Goal: Task Accomplishment & Management: Manage account settings

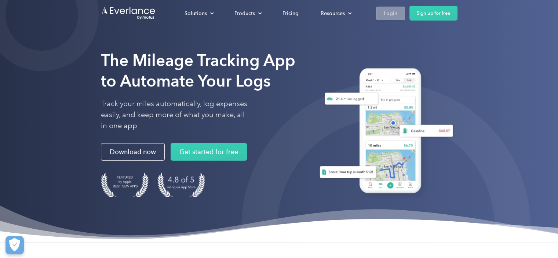
click at [400, 13] on link "Login" at bounding box center [390, 14] width 29 height 14
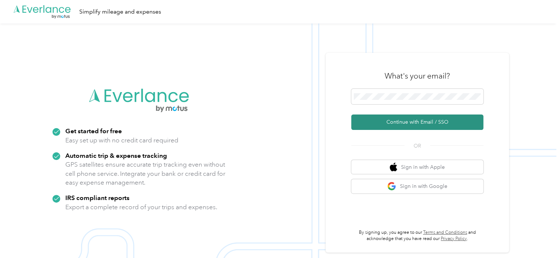
click at [408, 122] on button "Continue with Email / SSO" at bounding box center [417, 121] width 132 height 15
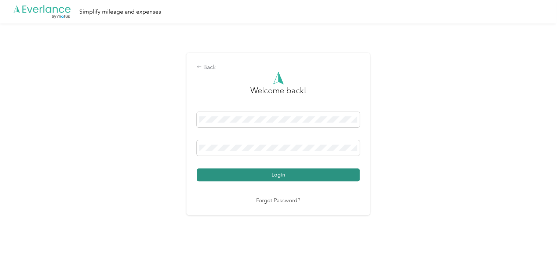
click at [268, 172] on button "Login" at bounding box center [278, 174] width 163 height 13
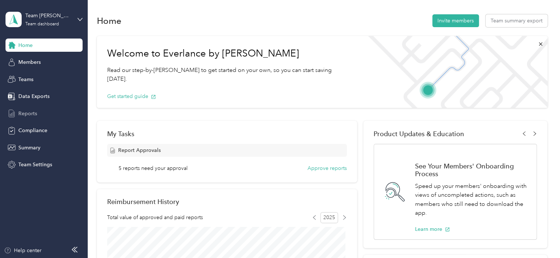
click at [29, 112] on span "Reports" at bounding box center [27, 114] width 19 height 8
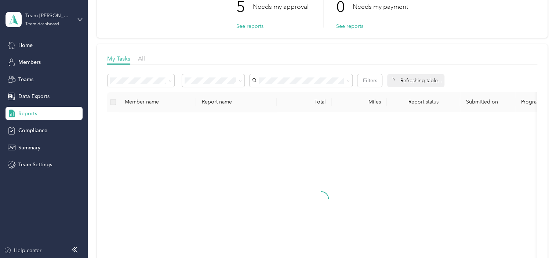
scroll to position [73, 0]
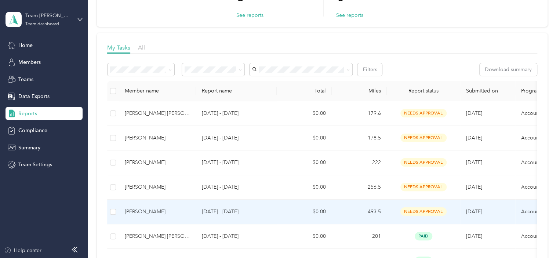
click at [426, 209] on span "needs approval" at bounding box center [423, 211] width 46 height 8
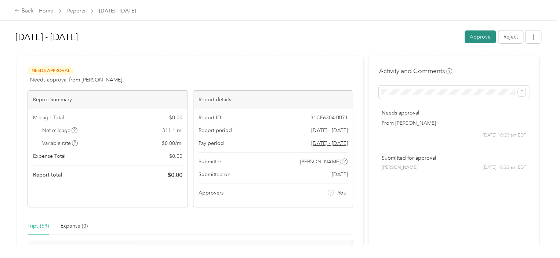
click at [474, 35] on button "Approve" at bounding box center [479, 36] width 31 height 13
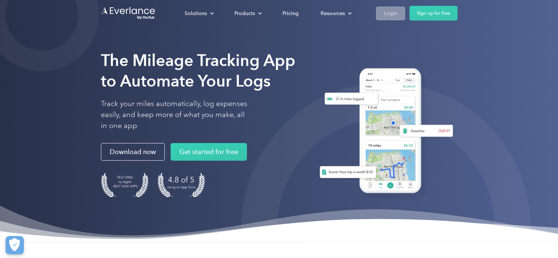
click at [384, 12] on div "Login" at bounding box center [391, 13] width 14 height 9
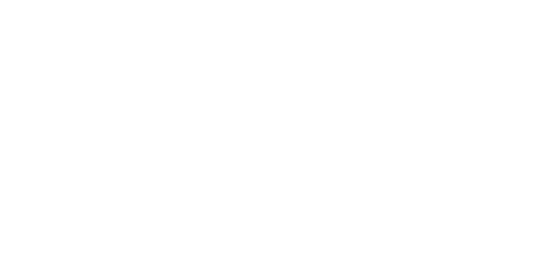
click at [384, 12] on html at bounding box center [278, 129] width 556 height 258
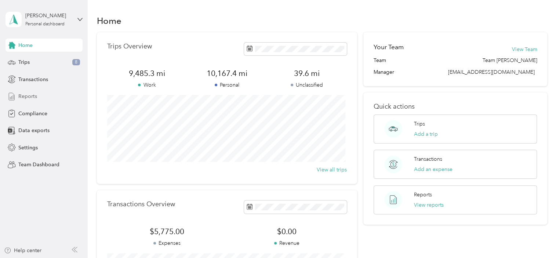
click at [32, 94] on span "Reports" at bounding box center [27, 96] width 19 height 8
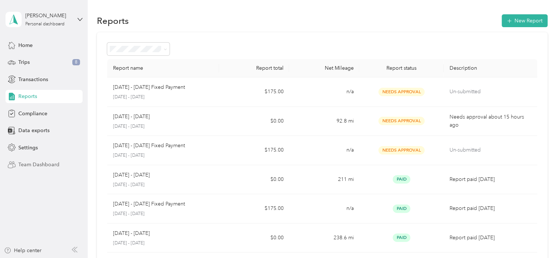
click at [30, 164] on span "Team Dashboard" at bounding box center [38, 165] width 41 height 8
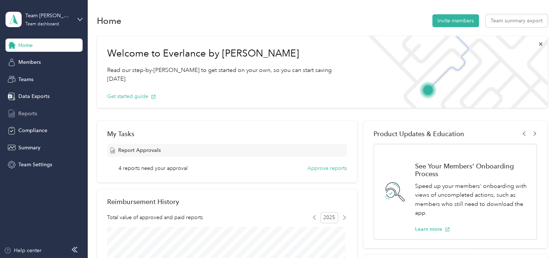
click at [30, 114] on span "Reports" at bounding box center [27, 114] width 19 height 8
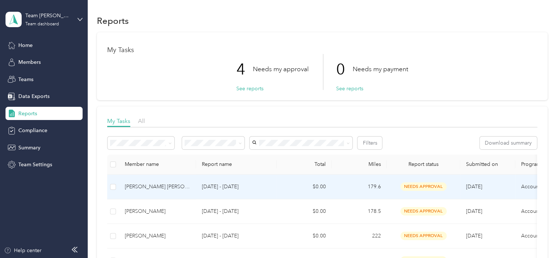
click at [423, 184] on span "needs approval" at bounding box center [423, 186] width 46 height 8
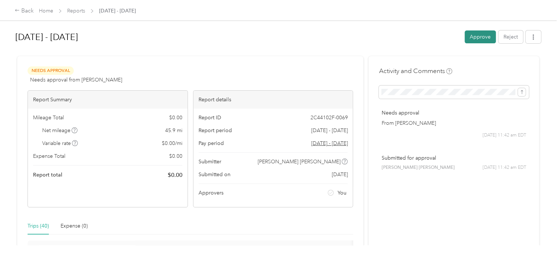
click at [471, 36] on button "Approve" at bounding box center [479, 36] width 31 height 13
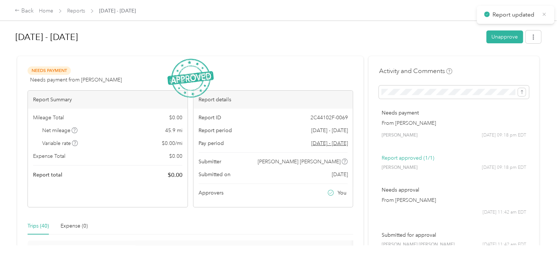
click at [545, 11] on icon at bounding box center [544, 14] width 6 height 7
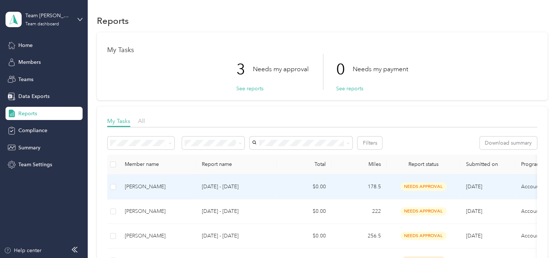
click at [425, 185] on span "needs approval" at bounding box center [423, 186] width 46 height 8
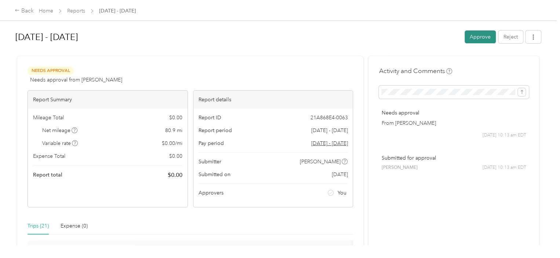
click at [477, 38] on button "Approve" at bounding box center [479, 36] width 31 height 13
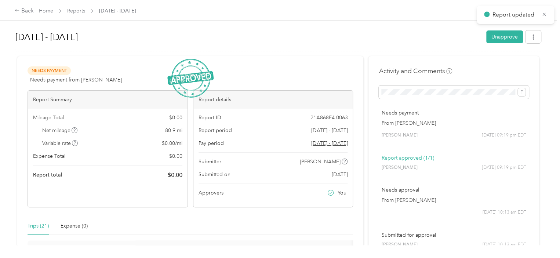
click at [484, 14] on circle at bounding box center [486, 14] width 5 height 5
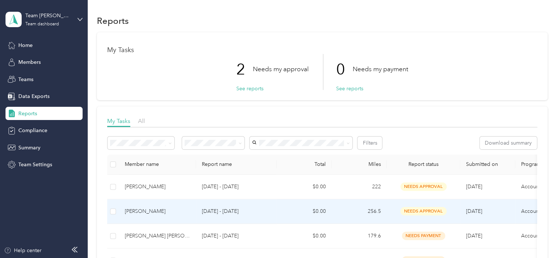
click at [424, 208] on span "needs approval" at bounding box center [423, 211] width 46 height 8
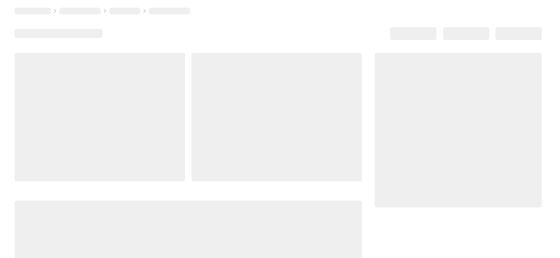
click at [424, 208] on div at bounding box center [457, 178] width 167 height 251
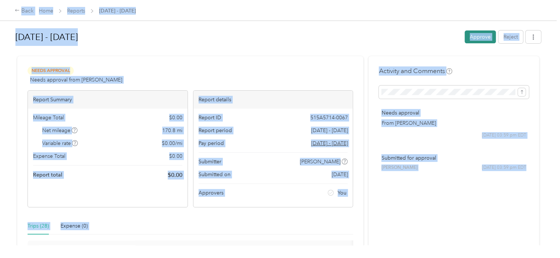
click at [480, 37] on button "Approve" at bounding box center [479, 36] width 31 height 13
click at [480, 37] on div "Approve Reject" at bounding box center [502, 36] width 76 height 13
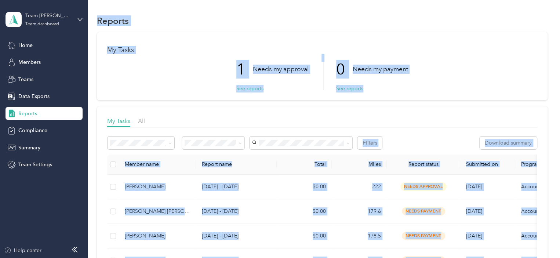
click at [172, 79] on div "1 Needs my approval See reports 0 Needs my payment See reports" at bounding box center [322, 72] width 430 height 36
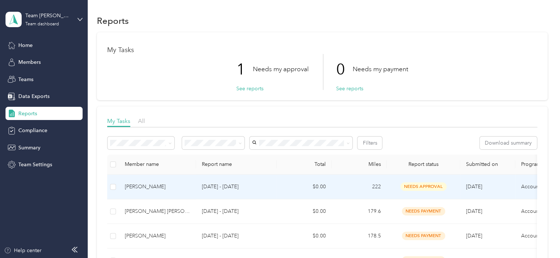
click at [421, 184] on span "needs approval" at bounding box center [423, 186] width 46 height 8
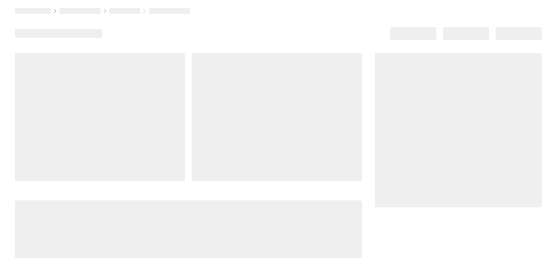
click at [421, 184] on div at bounding box center [457, 130] width 167 height 155
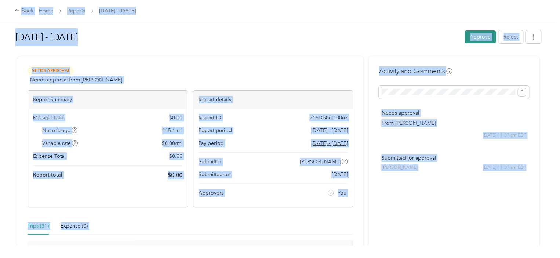
click at [478, 36] on button "Approve" at bounding box center [479, 36] width 31 height 13
click at [478, 36] on div "Approve Reject" at bounding box center [502, 36] width 76 height 13
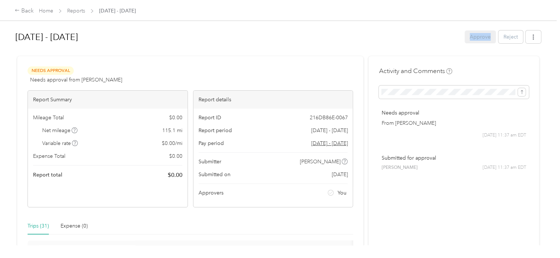
click at [478, 36] on div "Approve Reject" at bounding box center [502, 36] width 76 height 13
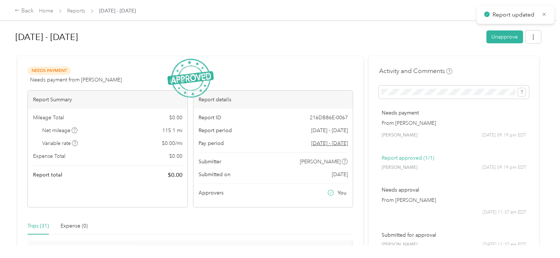
click at [486, 14] on circle at bounding box center [486, 14] width 5 height 5
